Goal: Task Accomplishment & Management: Use online tool/utility

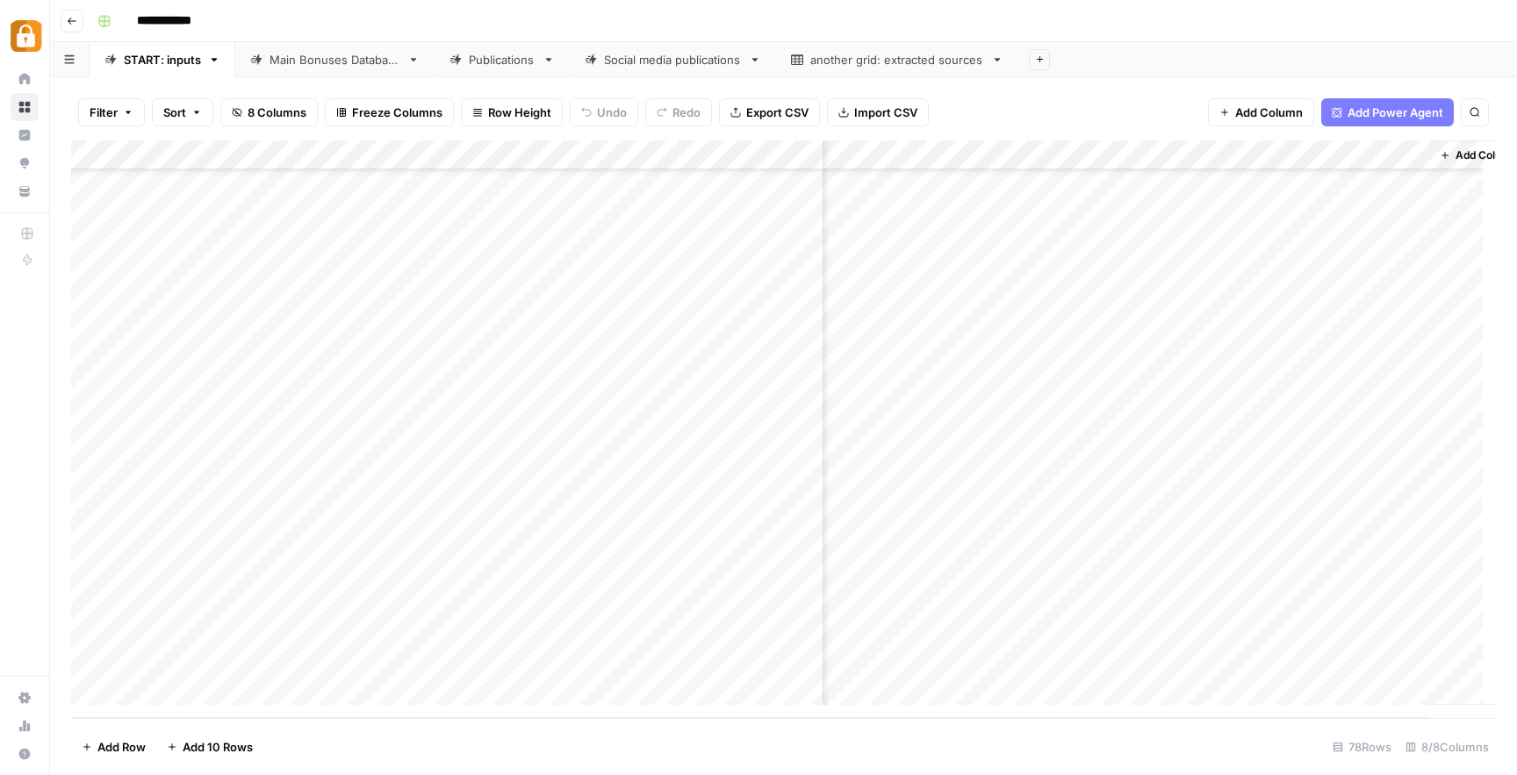
scroll to position [1822, 373]
click at [373, 58] on div "Main Bonuses Database" at bounding box center [335, 60] width 131 height 18
click at [1278, 630] on div "Add Column" at bounding box center [783, 429] width 1425 height 578
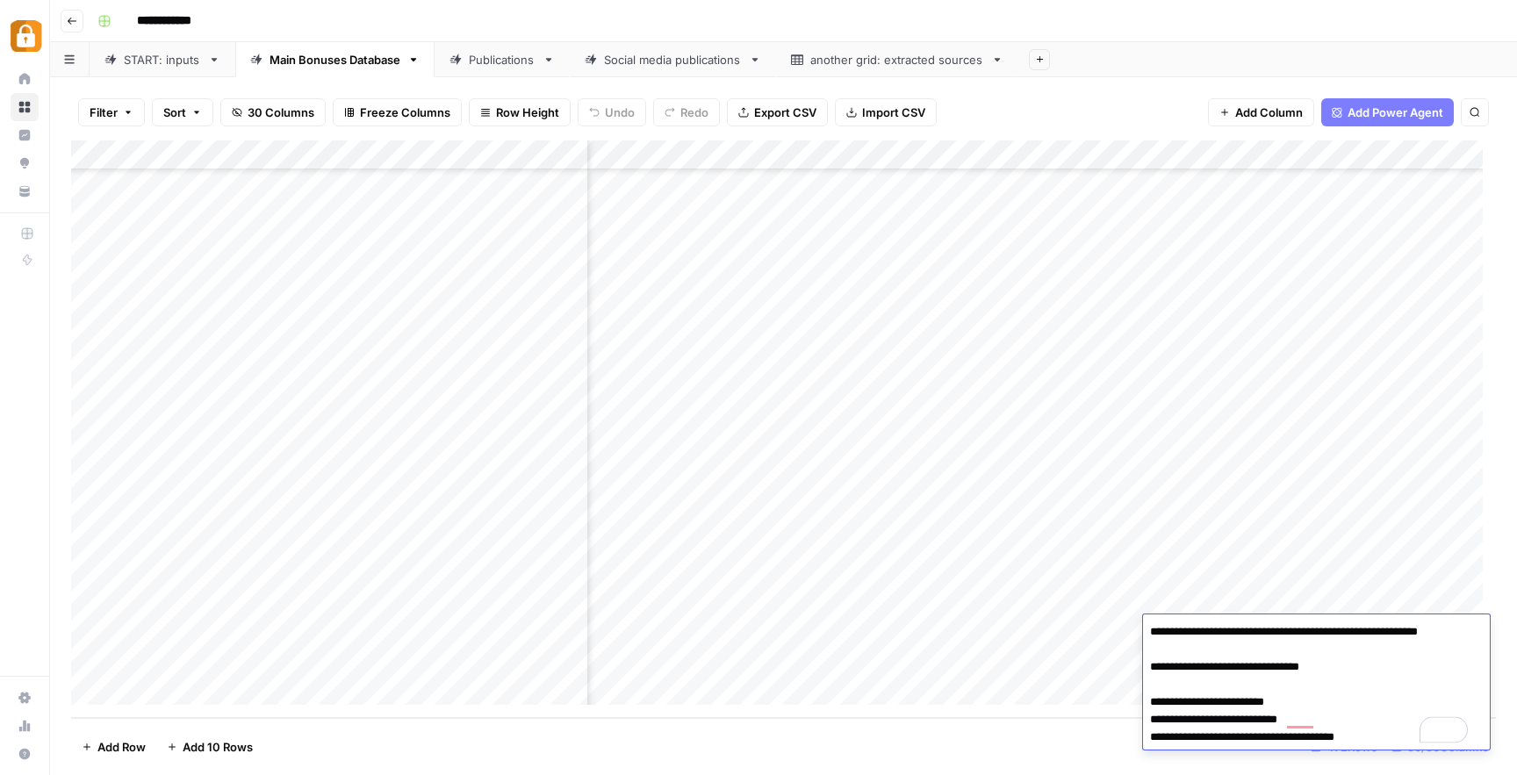
click at [1322, 452] on div "Add Column" at bounding box center [783, 429] width 1425 height 578
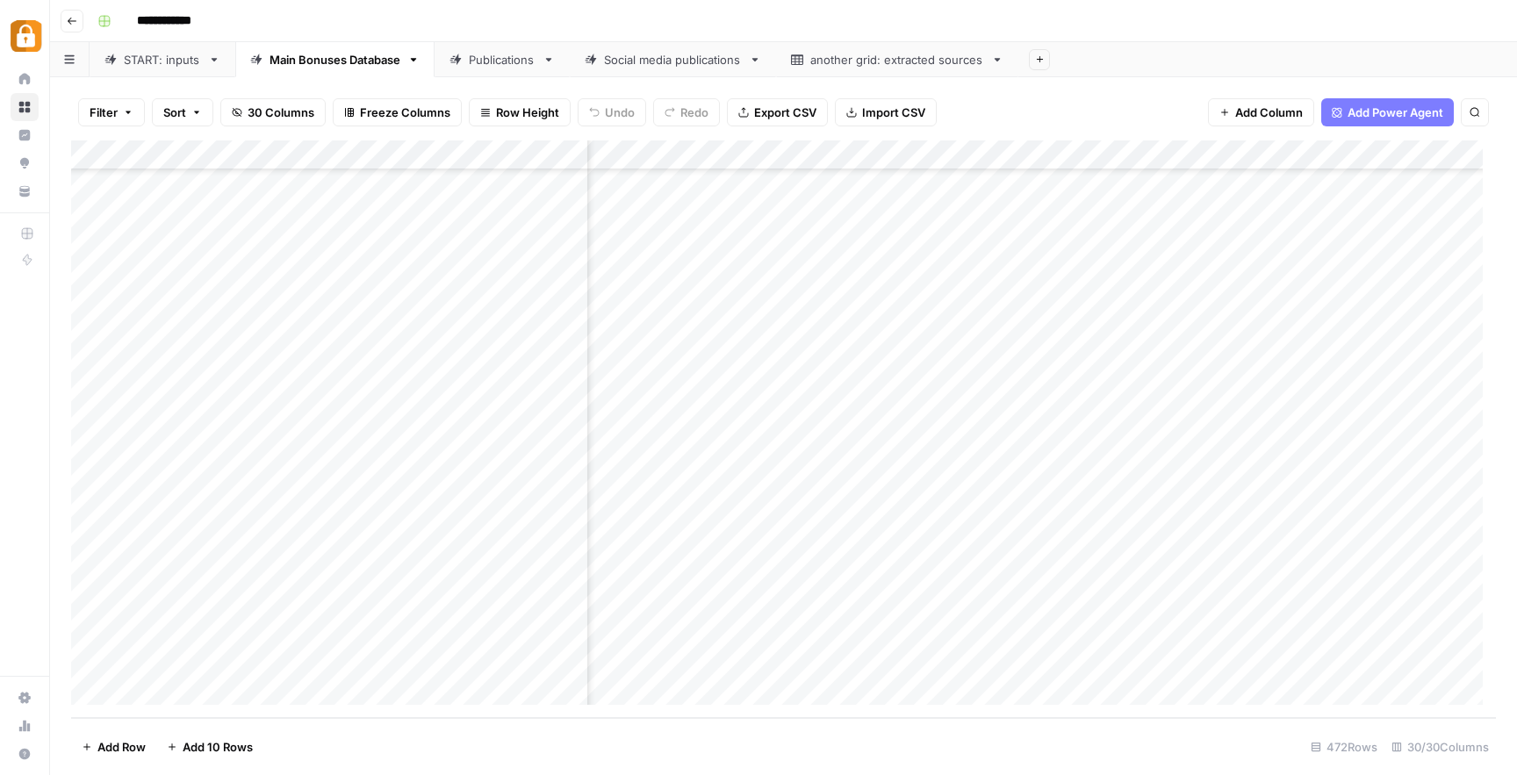
scroll to position [13582, 0]
click at [91, 599] on div "Add Column" at bounding box center [783, 429] width 1425 height 578
click at [1055, 604] on div "Add Column" at bounding box center [783, 429] width 1425 height 578
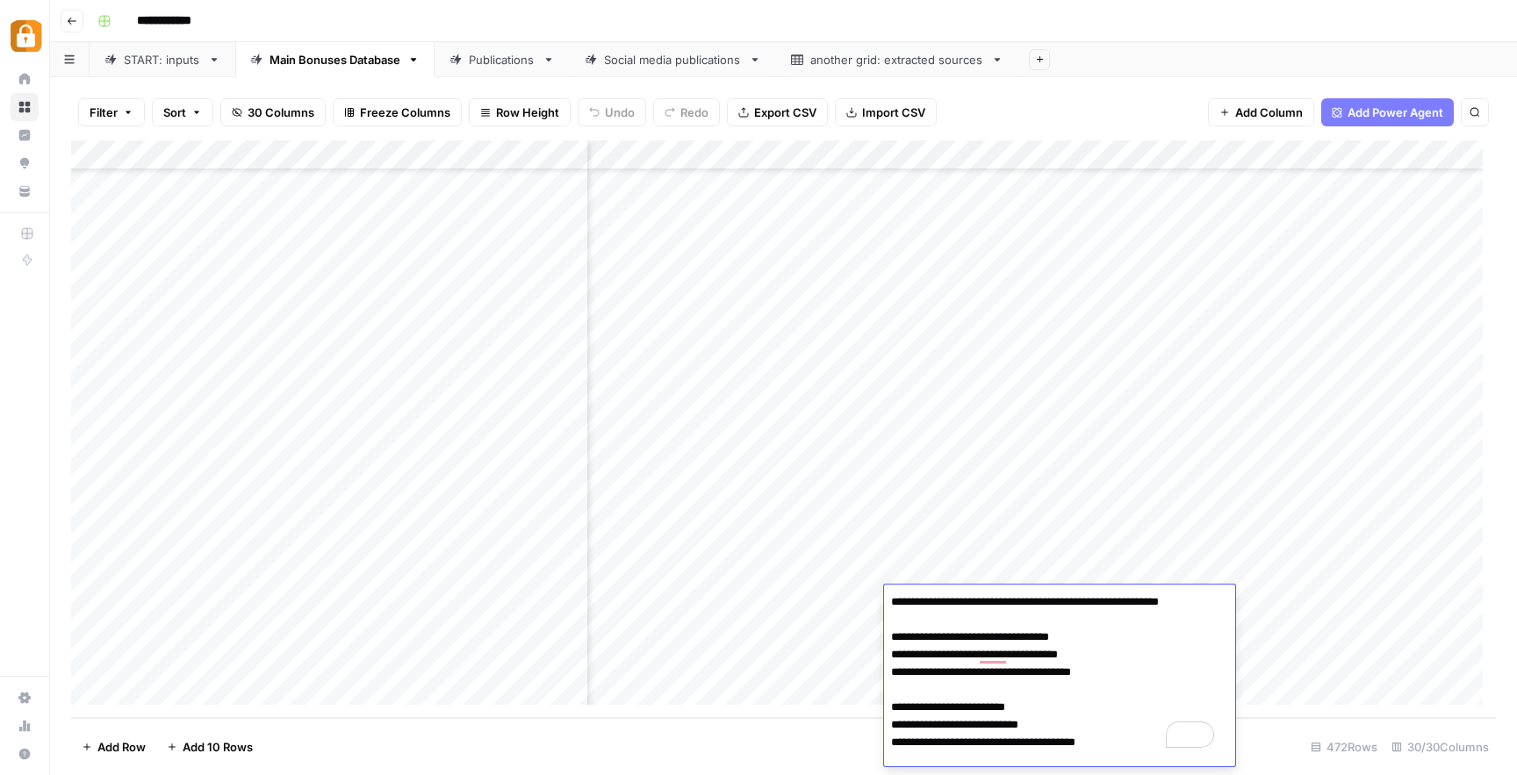
click at [1245, 376] on div "Add Column" at bounding box center [783, 429] width 1425 height 578
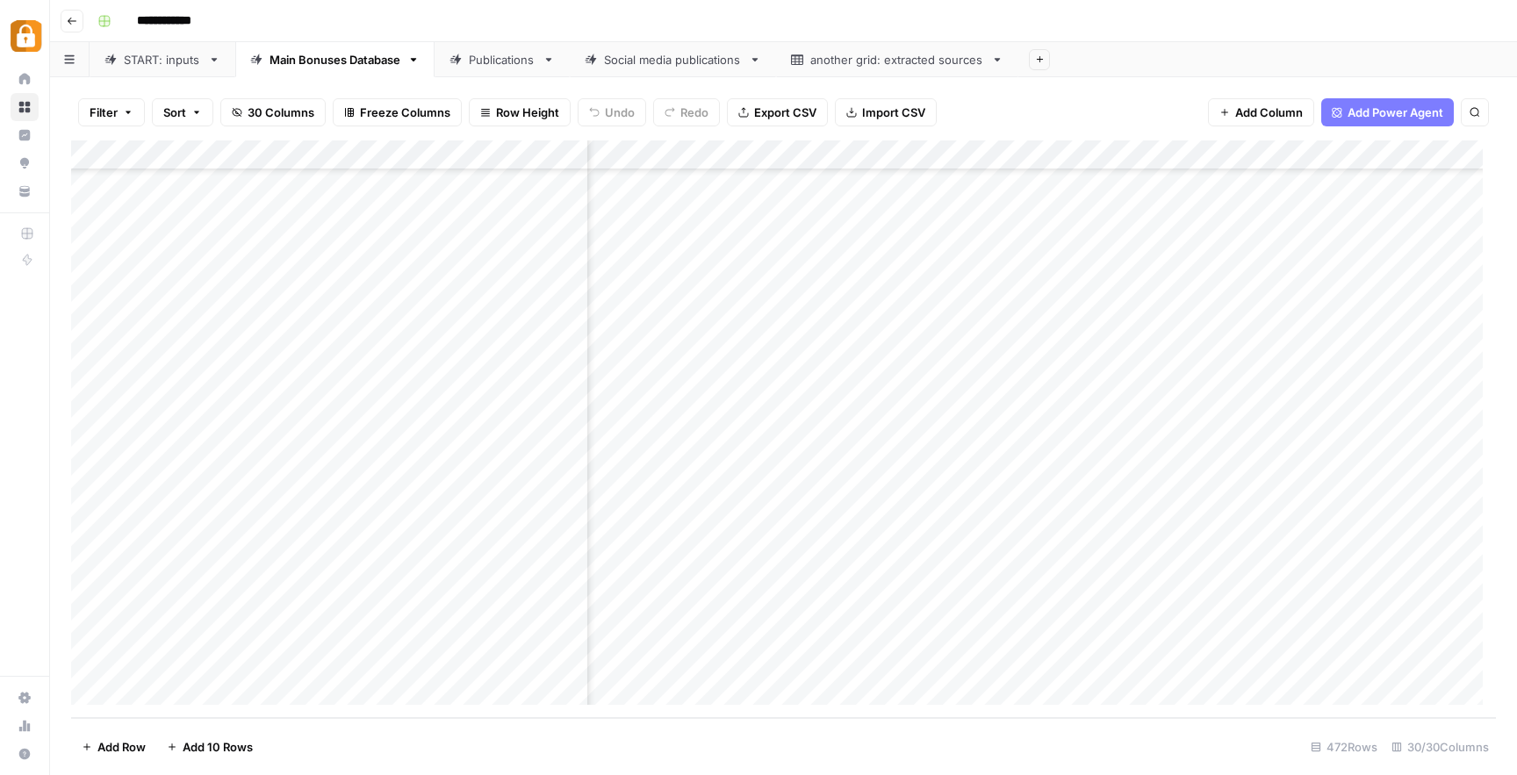
drag, startPoint x: 338, startPoint y: 665, endPoint x: 312, endPoint y: 662, distance: 26.6
click at [318, 663] on div "Add Column" at bounding box center [783, 429] width 1425 height 578
click at [181, 68] on div "START: inputs" at bounding box center [162, 60] width 77 height 18
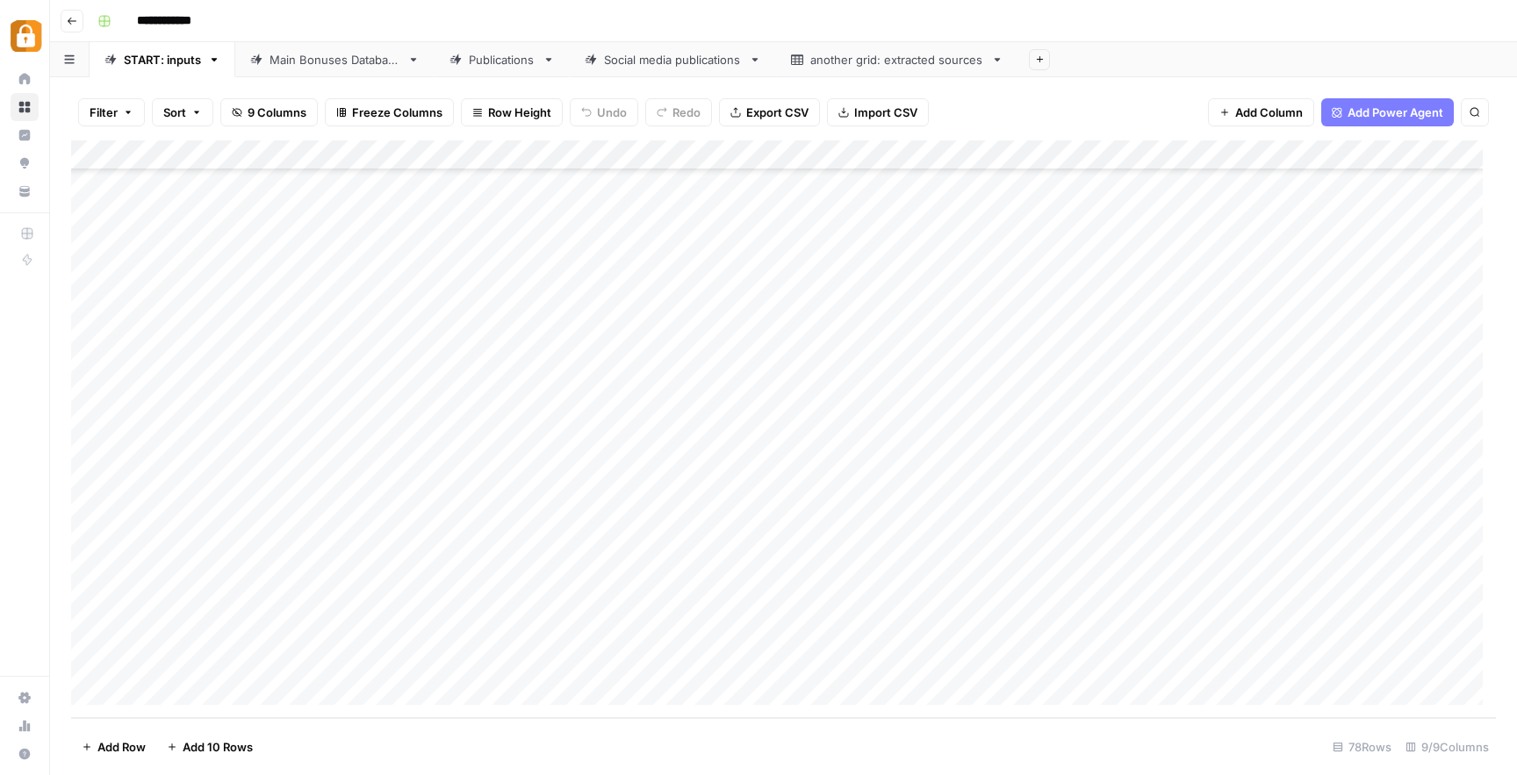
click at [506, 630] on div "Add Column" at bounding box center [783, 429] width 1425 height 578
click at [651, 625] on div "Add Column" at bounding box center [783, 429] width 1425 height 578
click at [526, 634] on div "Add Column" at bounding box center [783, 429] width 1425 height 578
type textarea "**********"
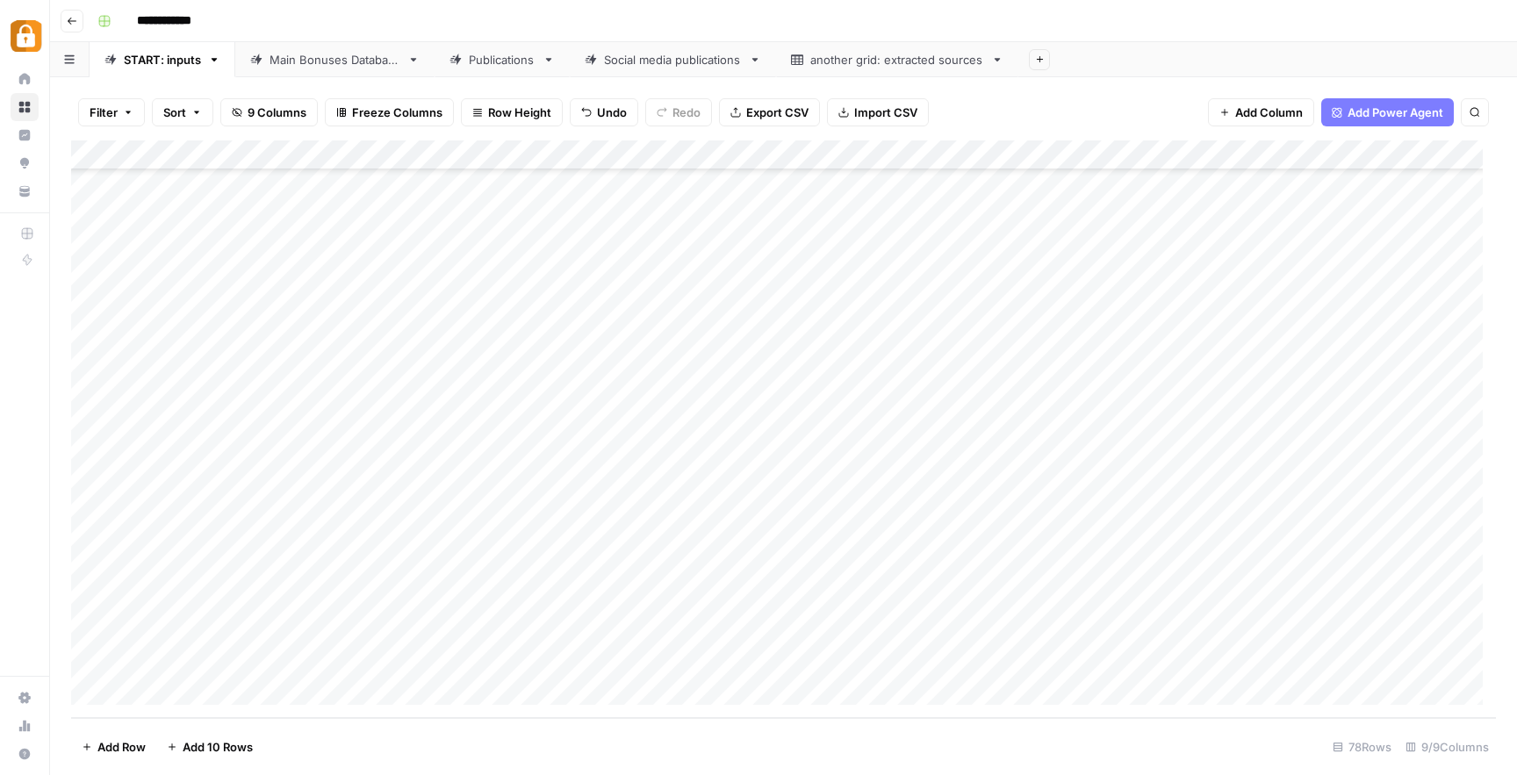
click at [750, 631] on div "Add Column" at bounding box center [783, 429] width 1425 height 578
click at [646, 629] on div "Add Column" at bounding box center [783, 429] width 1425 height 578
click at [643, 641] on button "Official Site" at bounding box center [626, 639] width 75 height 21
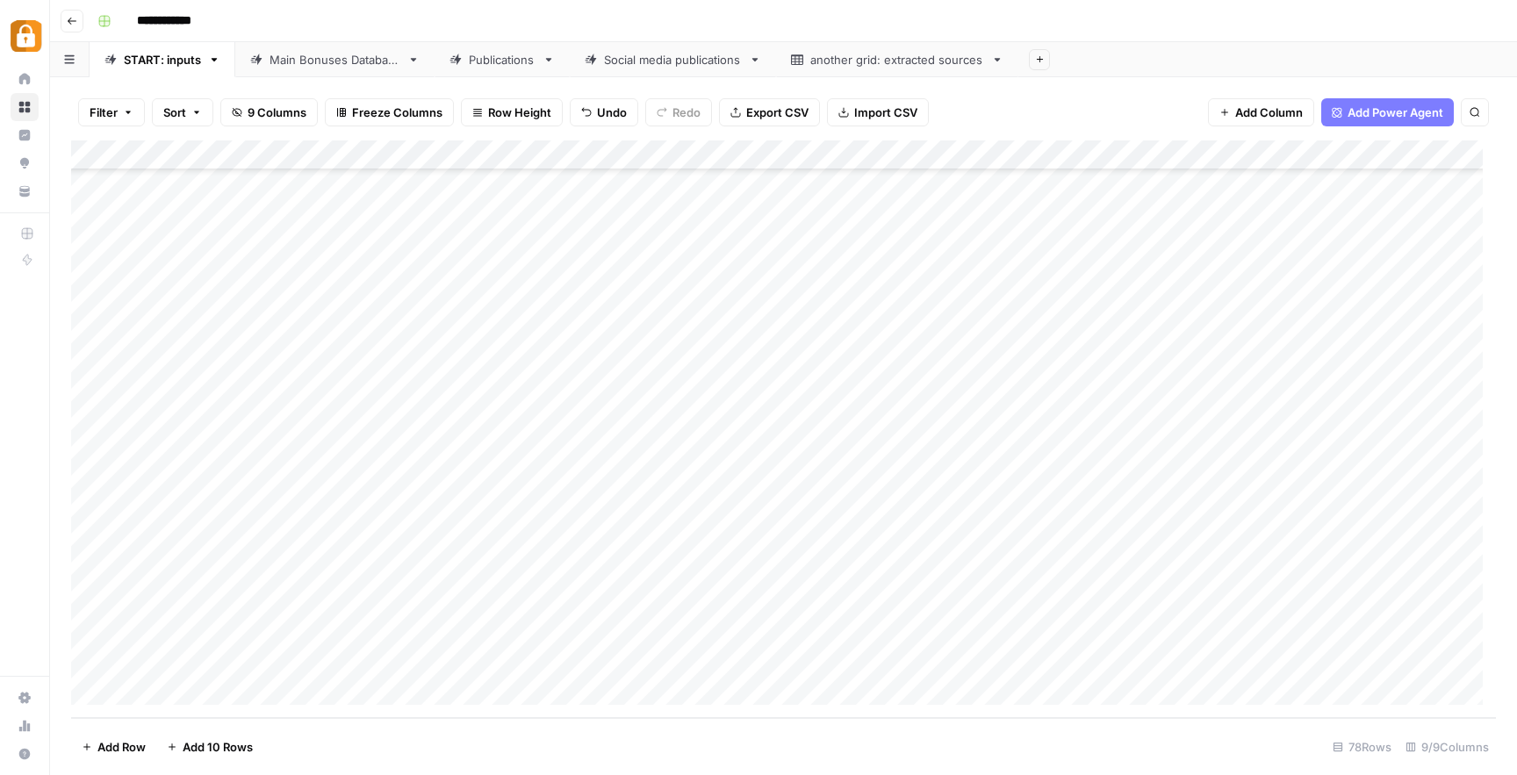
click at [966, 635] on div "Add Column" at bounding box center [783, 429] width 1425 height 578
click at [1018, 604] on div "Add Column" at bounding box center [783, 429] width 1425 height 578
click at [1006, 639] on div "Add Column" at bounding box center [783, 429] width 1425 height 578
click at [1197, 628] on div "Add Column" at bounding box center [783, 429] width 1425 height 578
click at [1340, 627] on div "Add Column" at bounding box center [783, 429] width 1425 height 578
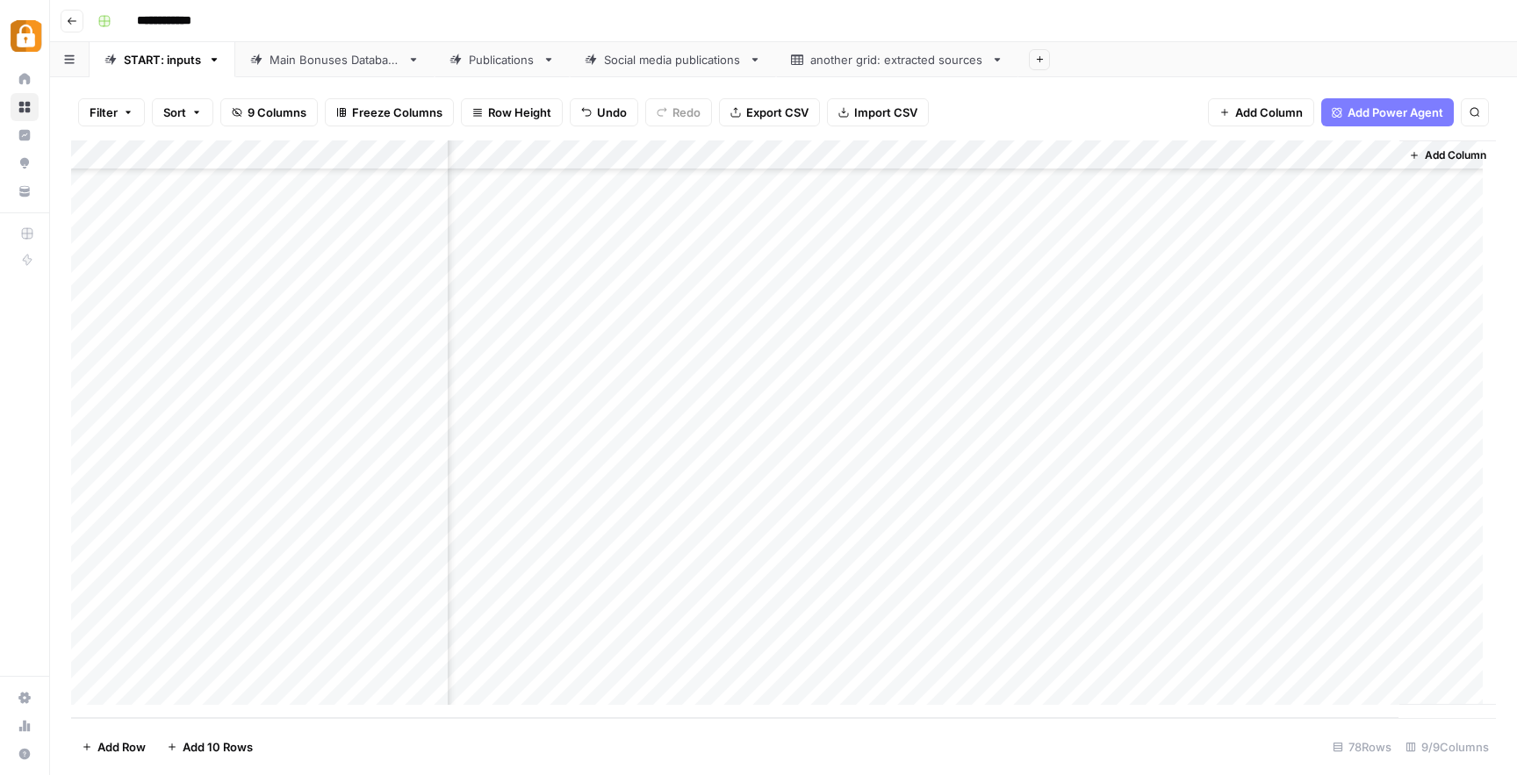
scroll to position [1822, 0]
click at [404, 630] on div "Add Column" at bounding box center [783, 429] width 1425 height 578
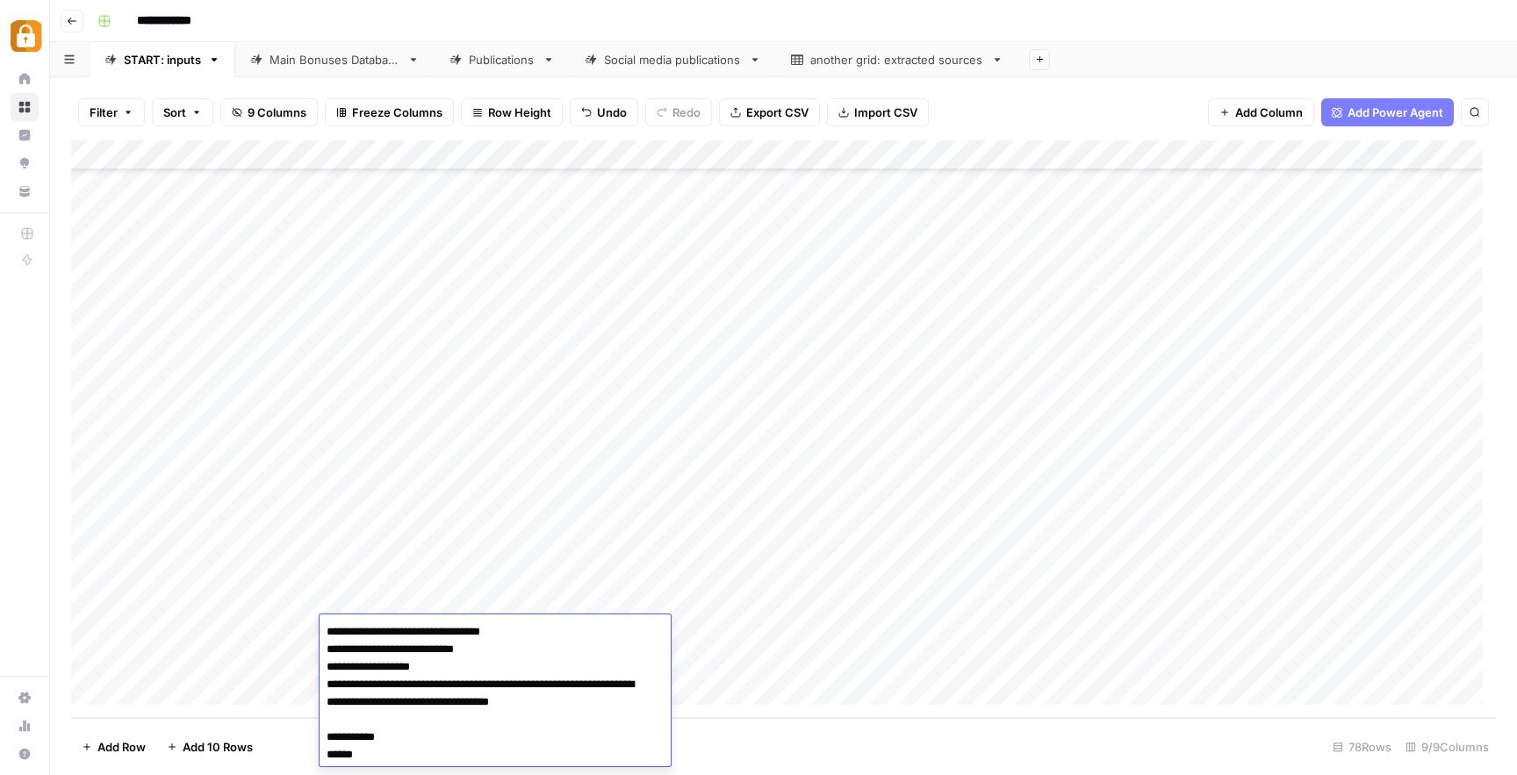
scroll to position [229, 0]
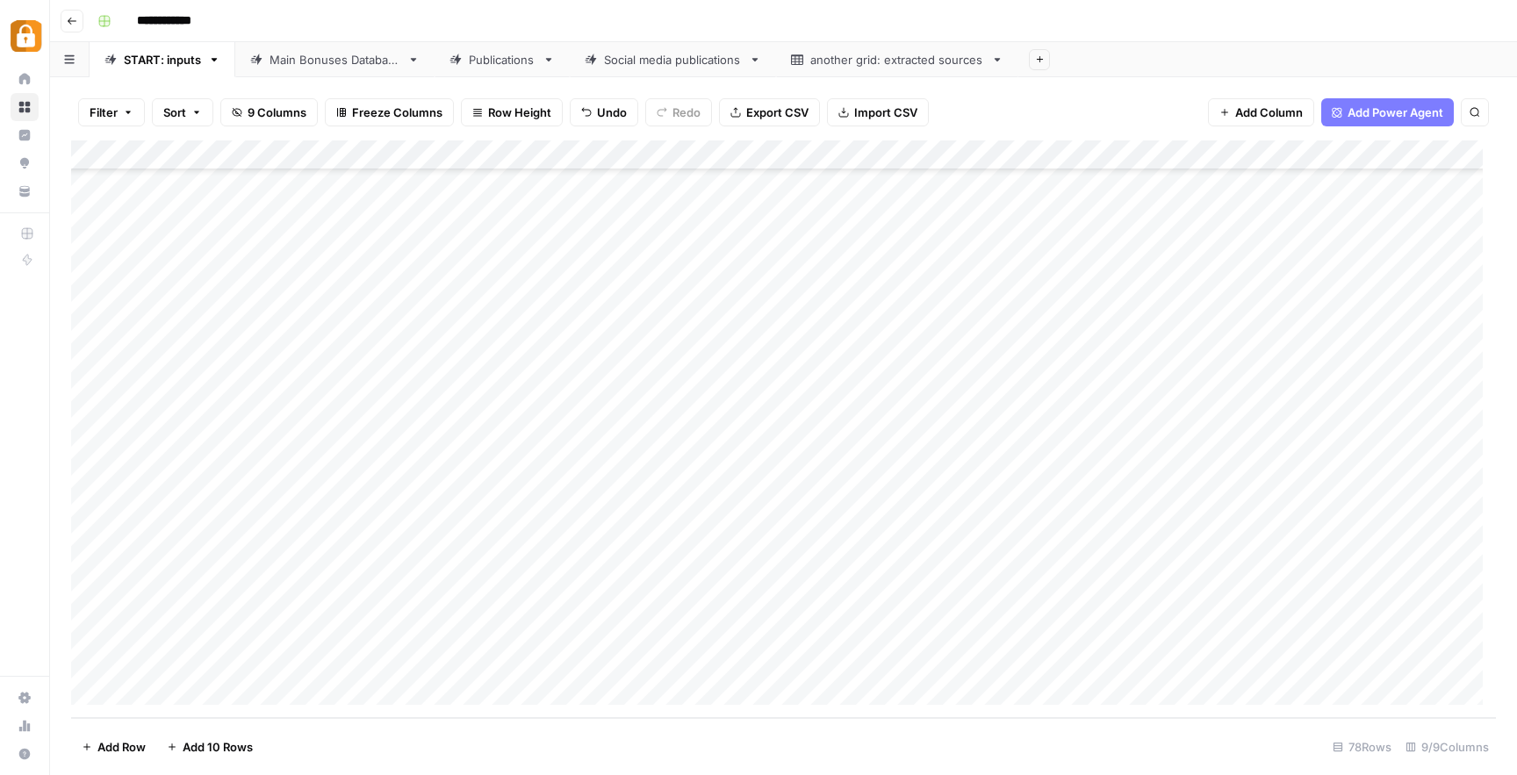
click at [774, 653] on div "Add Column" at bounding box center [783, 429] width 1425 height 578
click at [376, 657] on div "Add Column" at bounding box center [783, 429] width 1425 height 578
click at [513, 664] on div "Add Column" at bounding box center [783, 429] width 1425 height 578
click at [723, 636] on div "Add Column" at bounding box center [783, 429] width 1425 height 578
drag, startPoint x: 729, startPoint y: 645, endPoint x: 710, endPoint y: 659, distance: 23.2
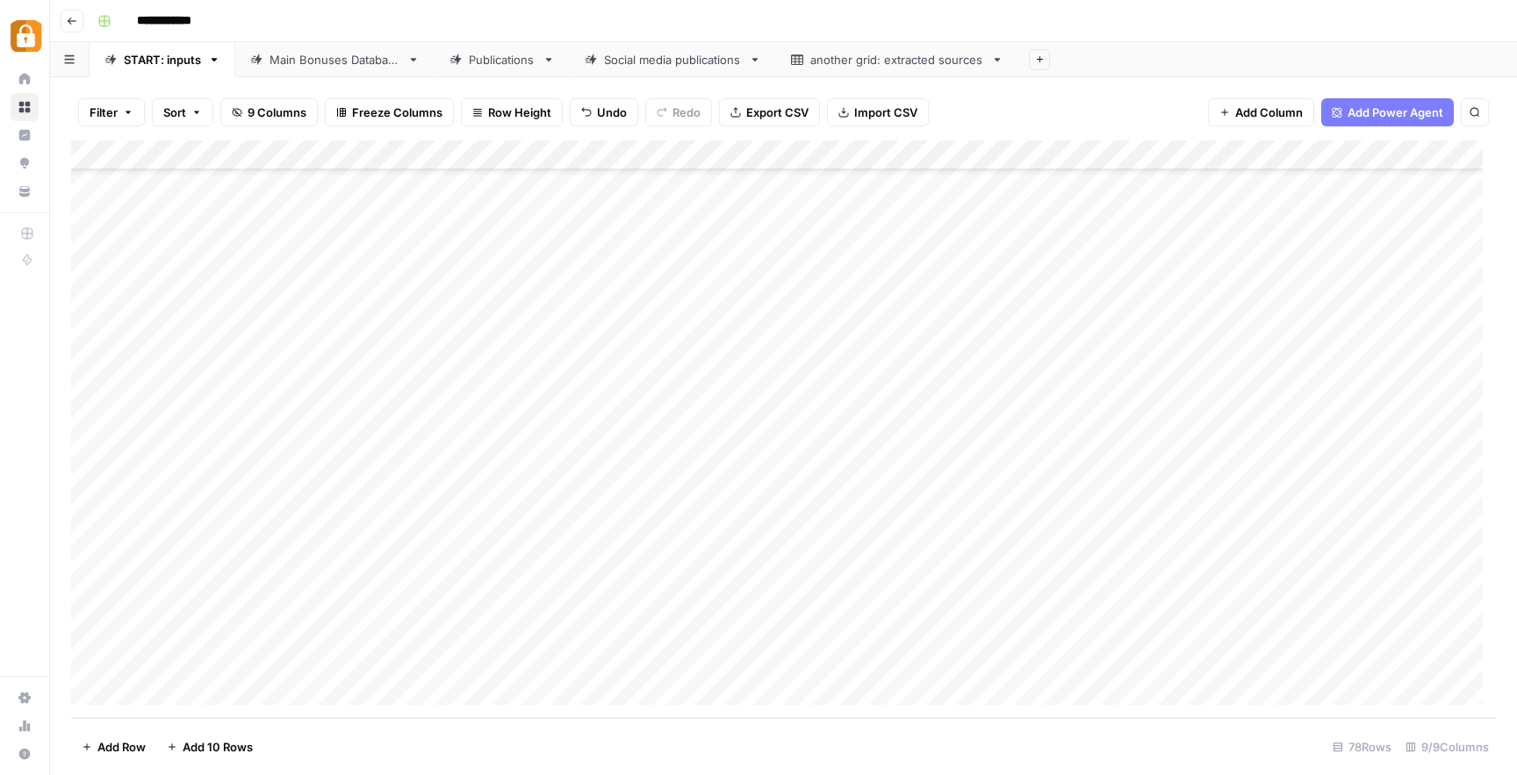
click at [710, 659] on div "Add Column" at bounding box center [783, 429] width 1425 height 578
click at [950, 660] on div "Add Column" at bounding box center [783, 429] width 1425 height 578
click at [1342, 662] on div "Add Column" at bounding box center [783, 429] width 1425 height 578
click at [1340, 658] on div "Add Column" at bounding box center [783, 429] width 1425 height 578
click at [896, 659] on div "Add Column" at bounding box center [783, 429] width 1425 height 578
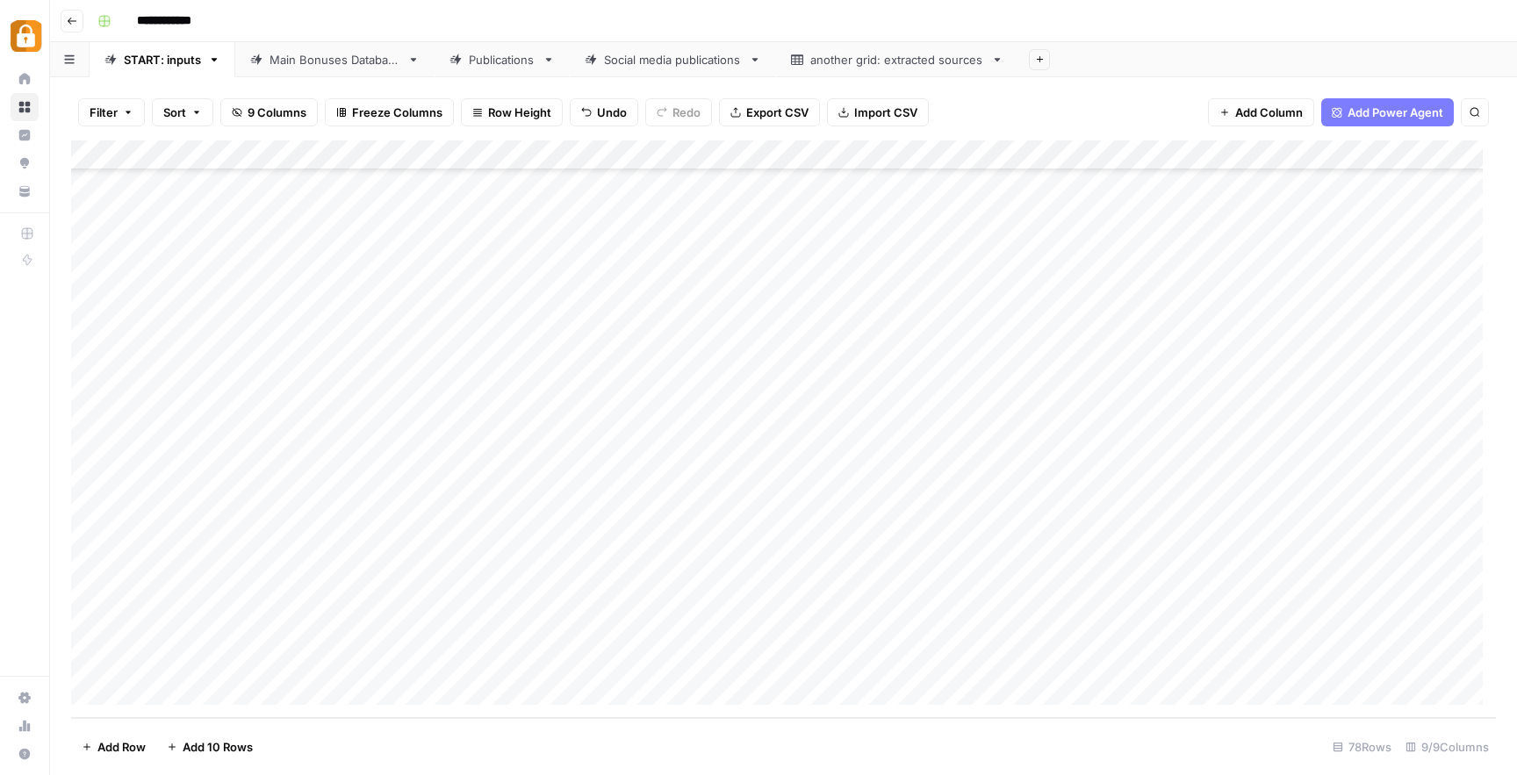
click at [183, 691] on div "Add Column" at bounding box center [783, 429] width 1425 height 578
drag, startPoint x: 474, startPoint y: 628, endPoint x: 675, endPoint y: 637, distance: 201.3
click at [675, 637] on div "Add Column" at bounding box center [783, 429] width 1425 height 578
drag, startPoint x: 730, startPoint y: 644, endPoint x: 730, endPoint y: 664, distance: 19.3
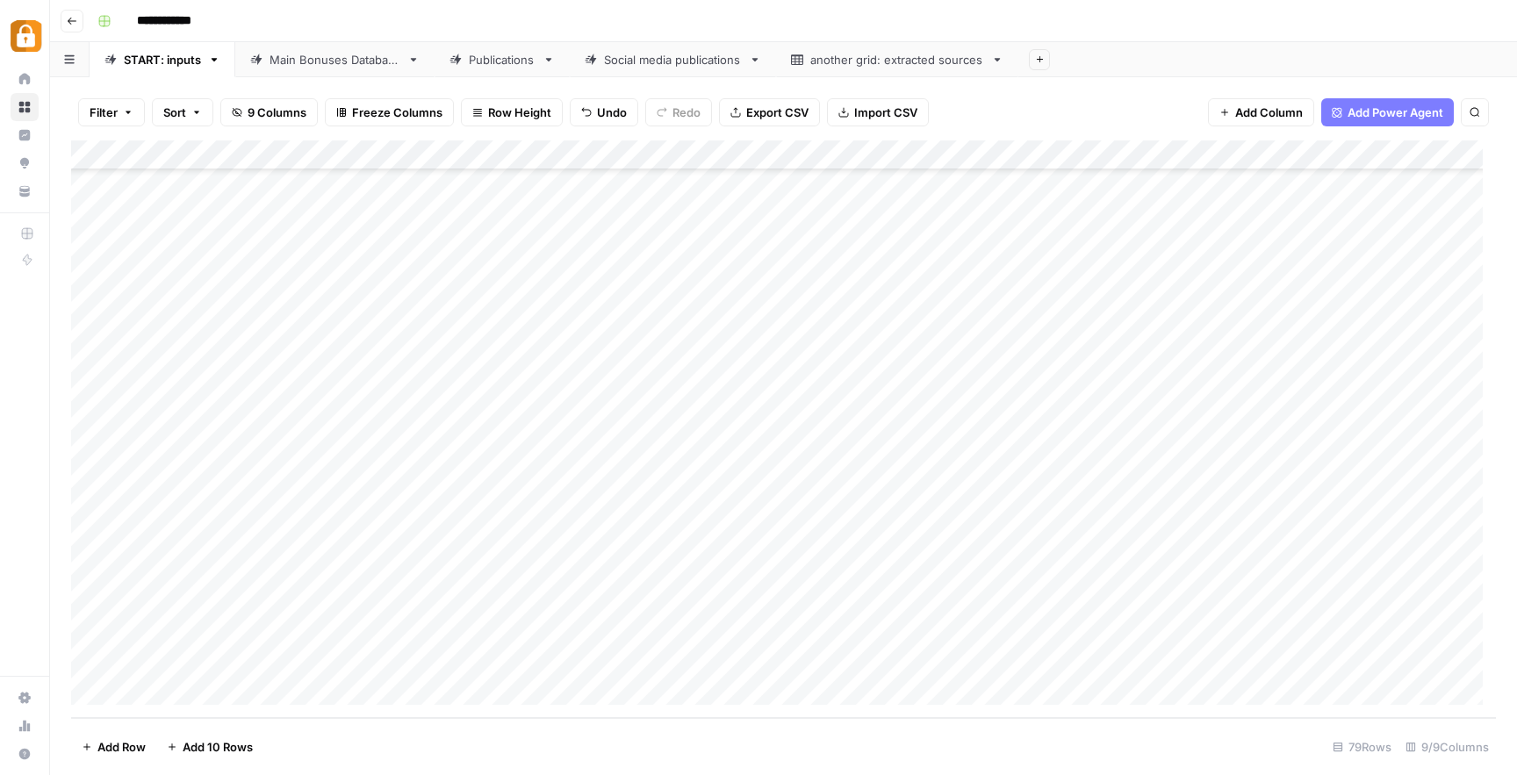
click at [730, 664] on div "Add Column" at bounding box center [783, 429] width 1425 height 578
click at [848, 636] on div "Add Column" at bounding box center [783, 429] width 1425 height 578
click at [1193, 658] on div "Add Column" at bounding box center [783, 429] width 1425 height 578
click at [792, 653] on div "Add Column" at bounding box center [783, 429] width 1425 height 578
click at [809, 650] on div "Add Column" at bounding box center [783, 429] width 1425 height 578
